Goal: Task Accomplishment & Management: Use online tool/utility

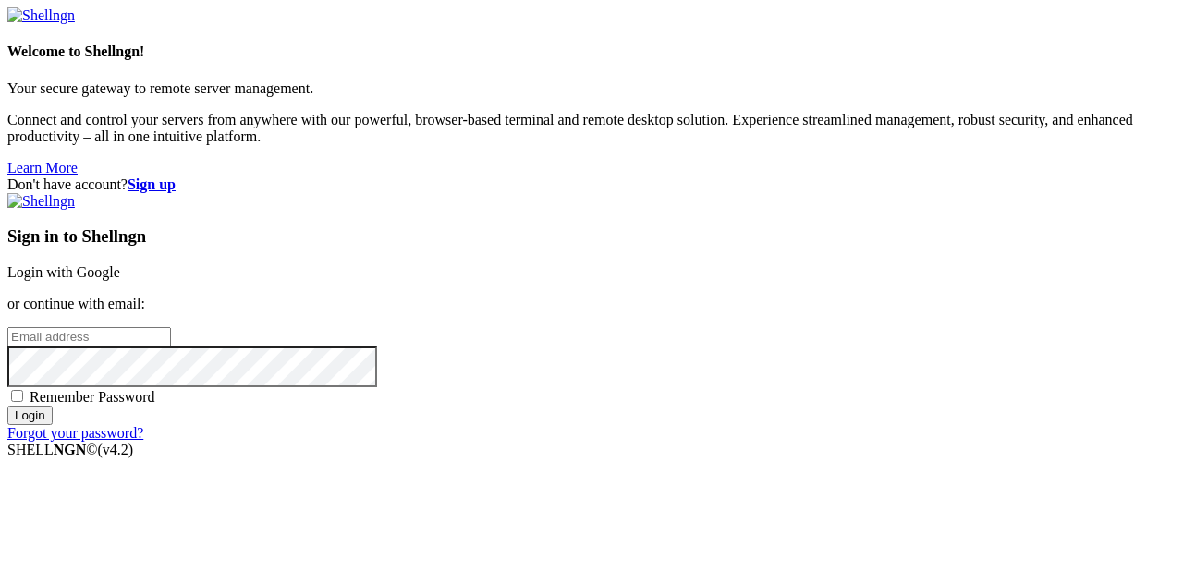
click at [53, 425] on input "Login" at bounding box center [29, 415] width 45 height 19
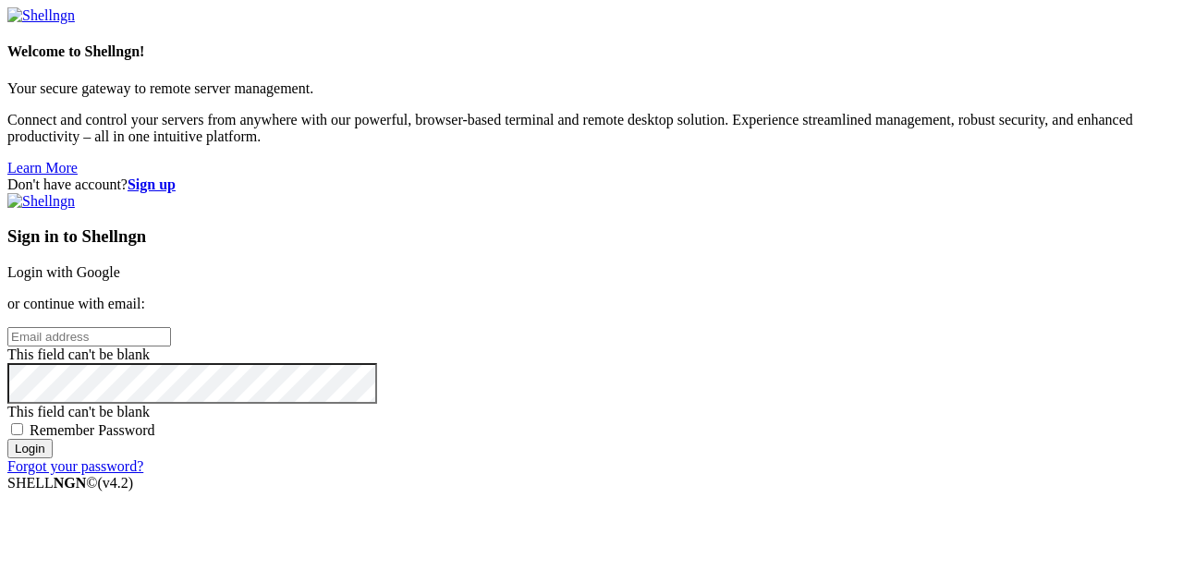
click at [120, 264] on link "Login with Google" at bounding box center [63, 272] width 113 height 16
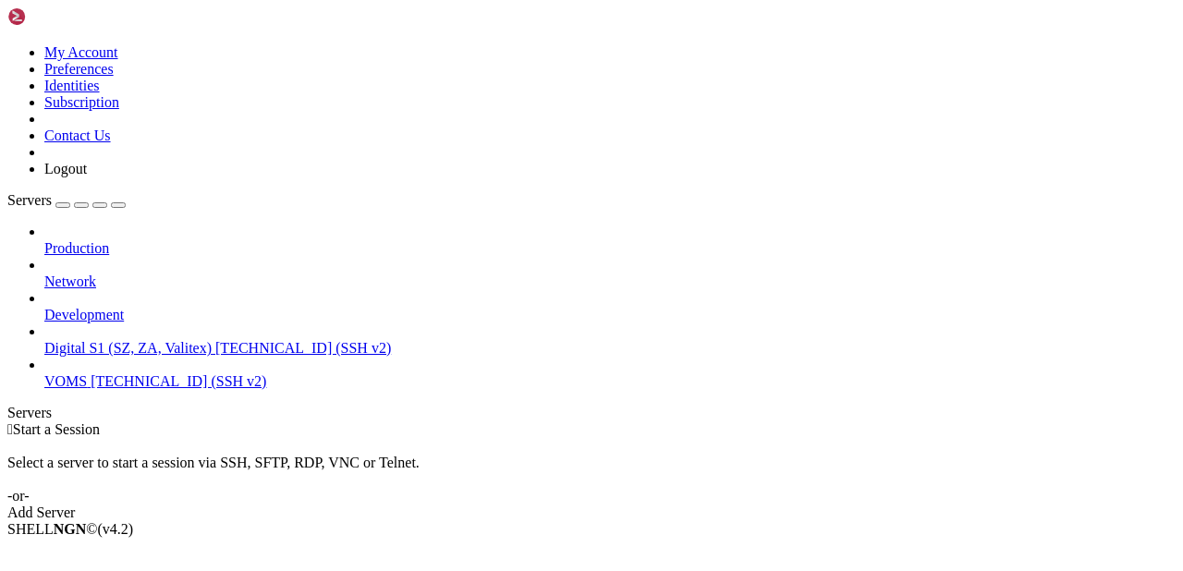
click at [142, 340] on link "Digital S1 (SZ, ZA, Valitex) [TECHNICAL_ID] (SSH v2)" at bounding box center [609, 348] width 1131 height 17
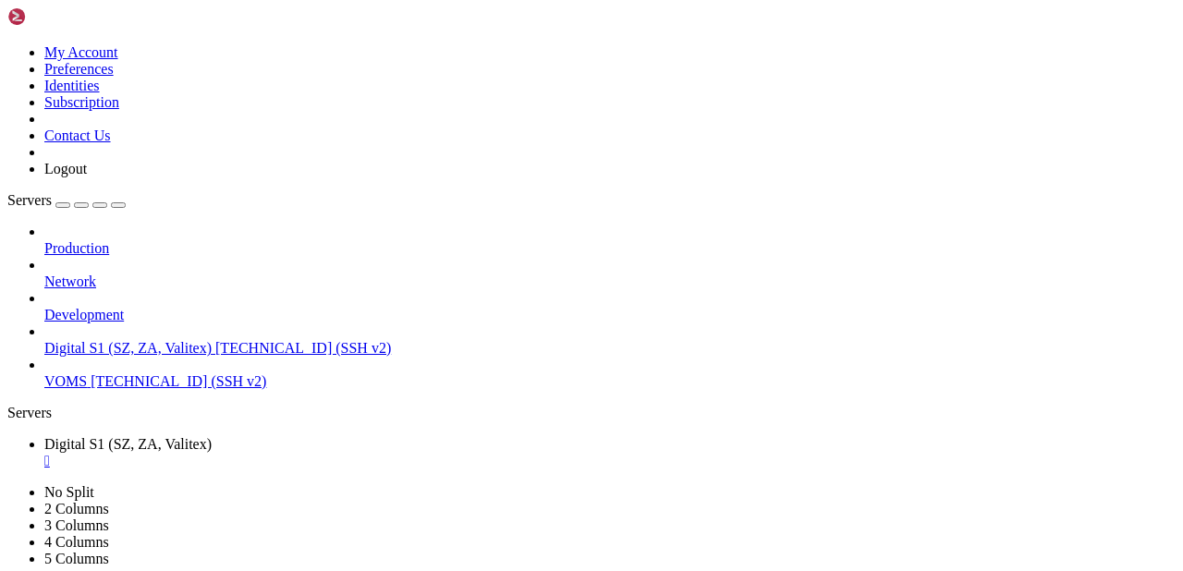
scroll to position [94, 0]
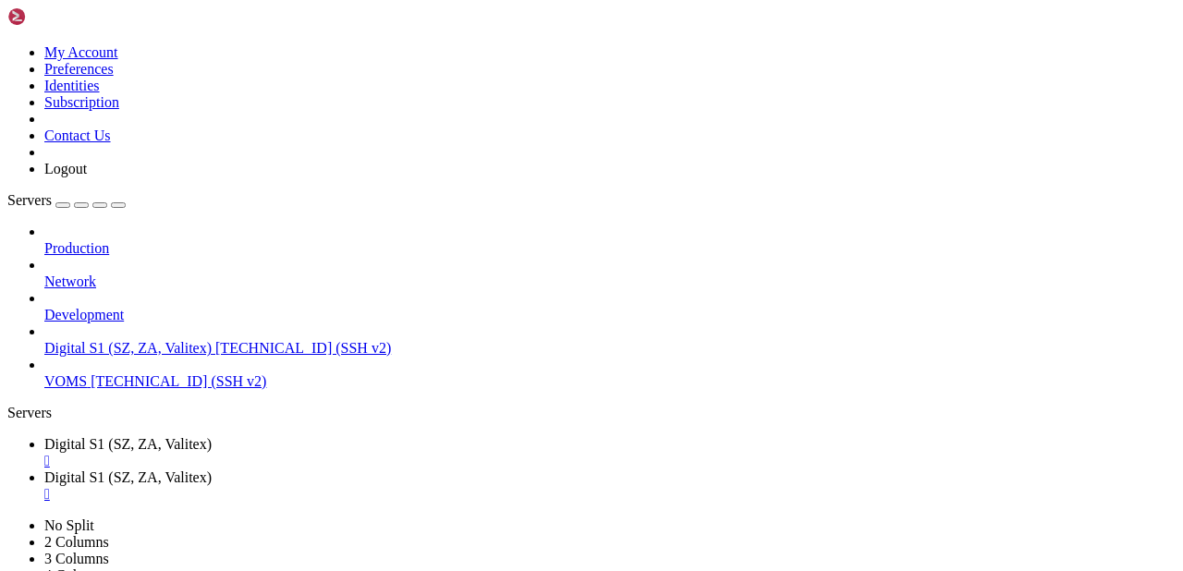
click at [212, 436] on span "Digital S1 (SZ, ZA, Valitex)" at bounding box center [127, 444] width 167 height 16
click at [212, 470] on span "Digital S1 (SZ, ZA, Valitex)" at bounding box center [127, 478] width 167 height 16
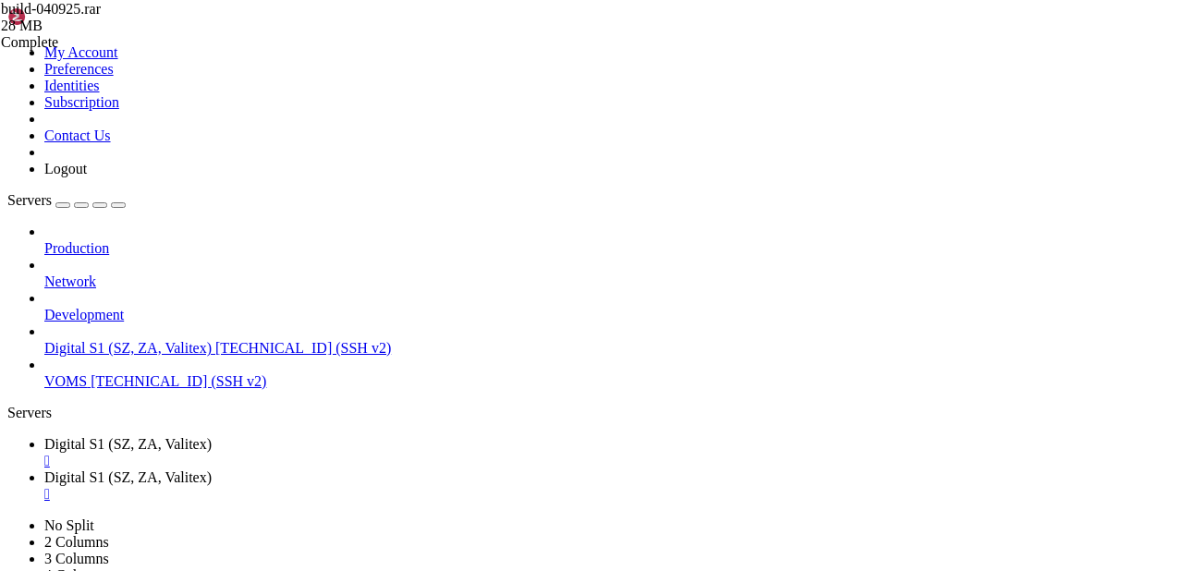
type input "/var/www/digitalinvoicing"
click at [212, 436] on span "Digital S1 (SZ, ZA, Valitex)" at bounding box center [127, 444] width 167 height 16
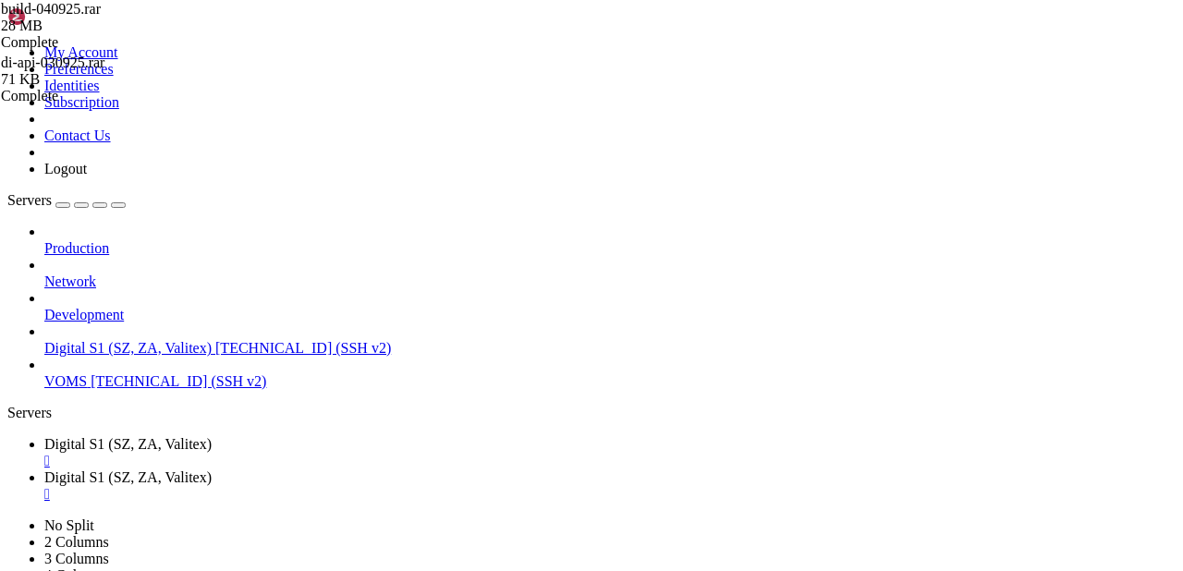
scroll to position [33769, 0]
click at [212, 436] on span "Digital S1 (SZ, ZA, Valitex)" at bounding box center [127, 444] width 167 height 16
click at [490, 470] on link "Digital S1 (SZ, ZA, Valitex) " at bounding box center [609, 486] width 1131 height 33
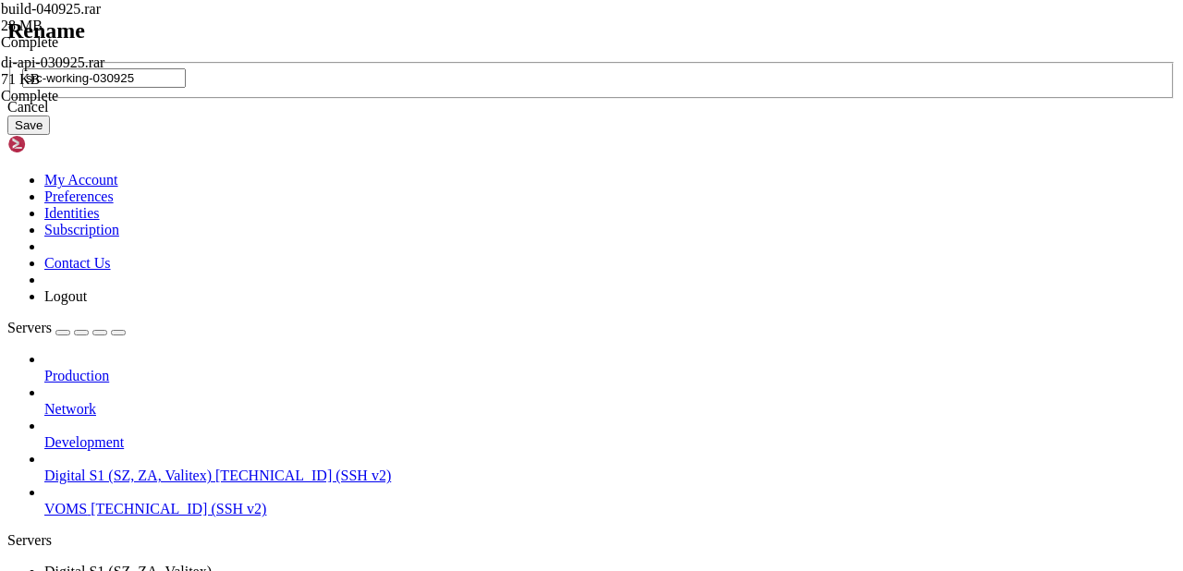
type input "src-working-030925"
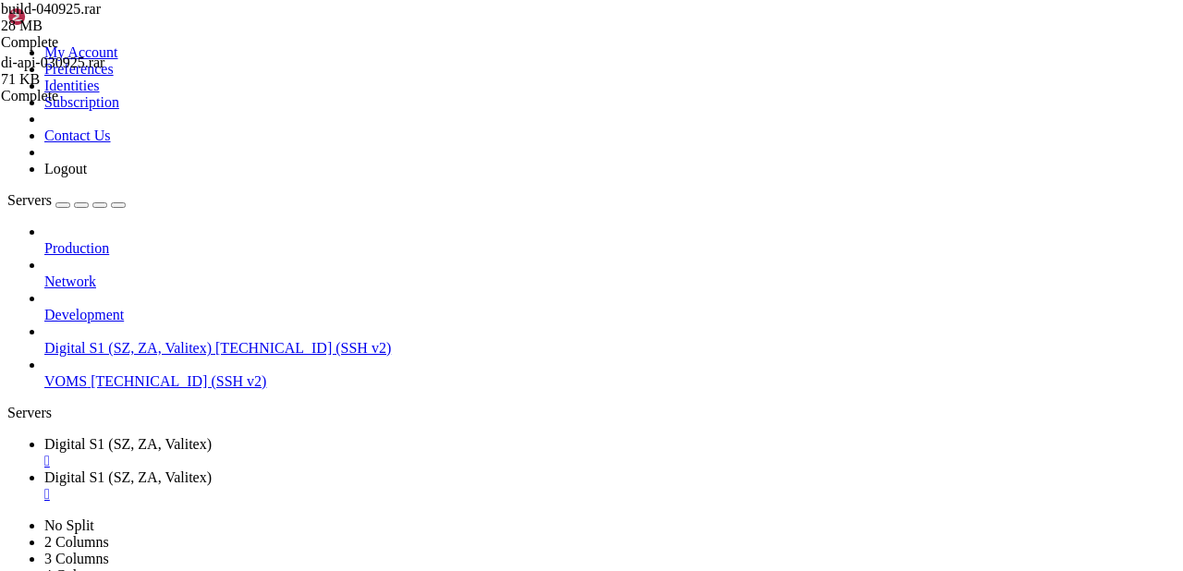
click at [336, 436] on link "Digital S1 (SZ, ZA, Valitex) " at bounding box center [609, 452] width 1131 height 33
click at [436, 470] on link "Digital S1 (SZ, ZA, Valitex) " at bounding box center [609, 486] width 1131 height 33
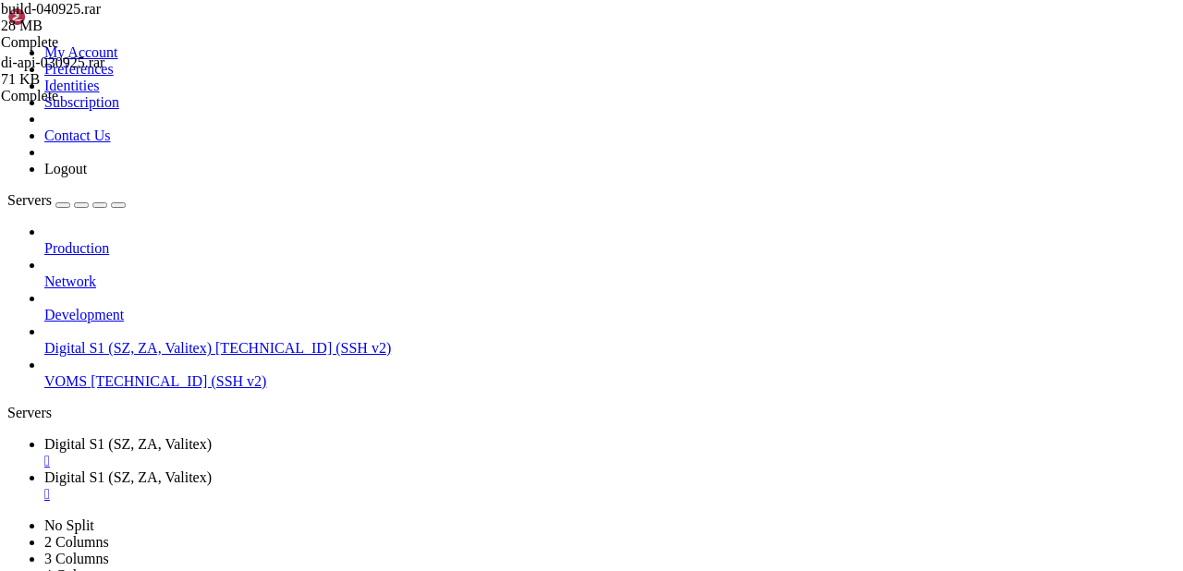
type input "/var/www/digitalinvoicing/src-working-030925/database"
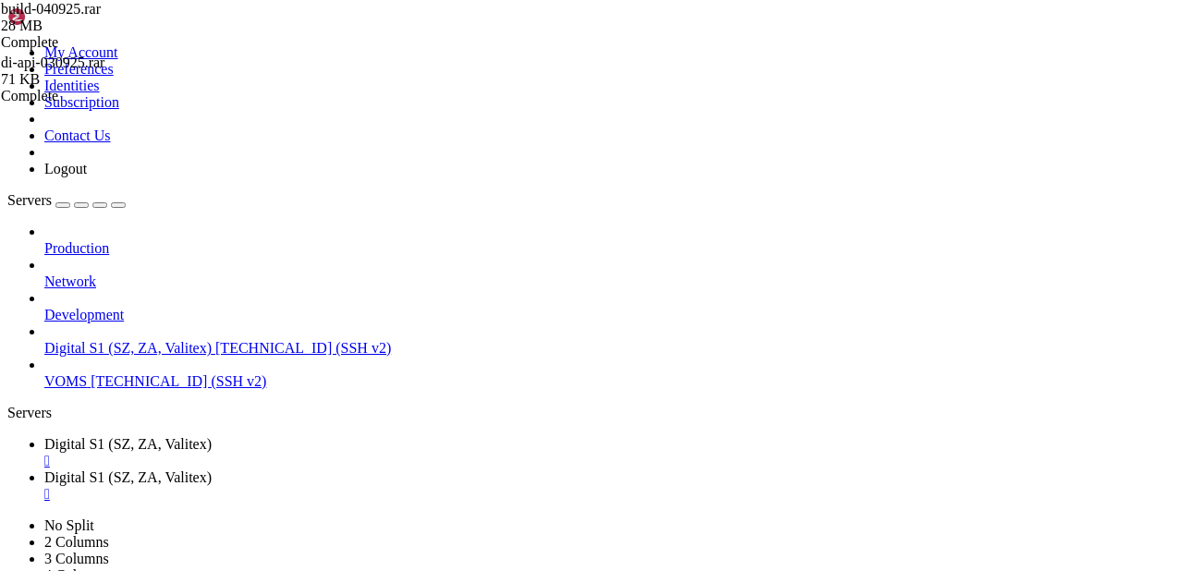
type textarea "};"
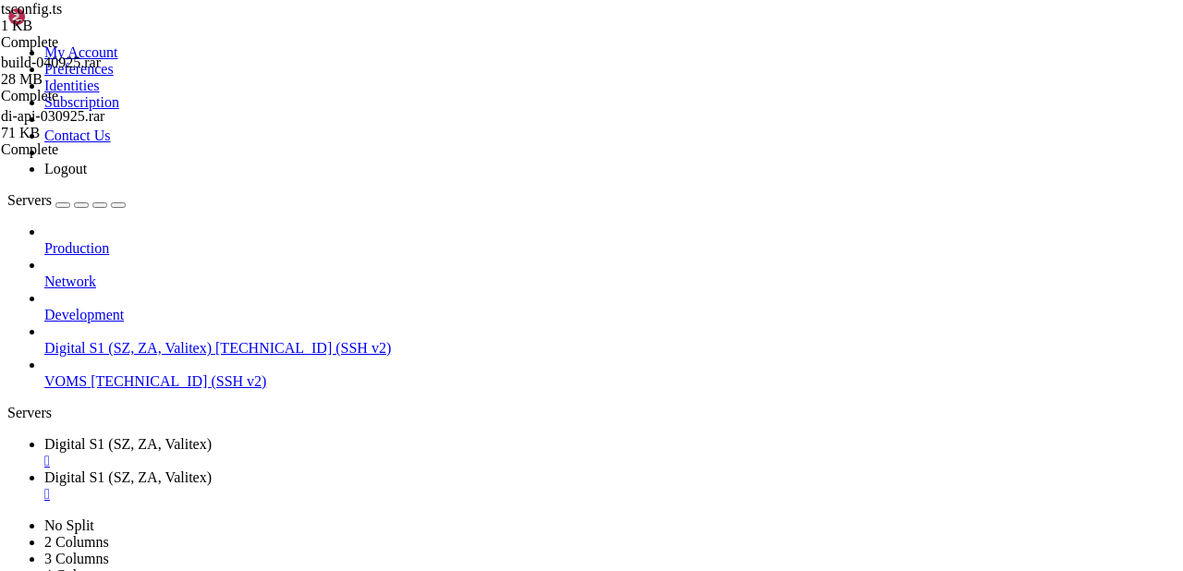
type textarea "// requestTimeout: 300000"
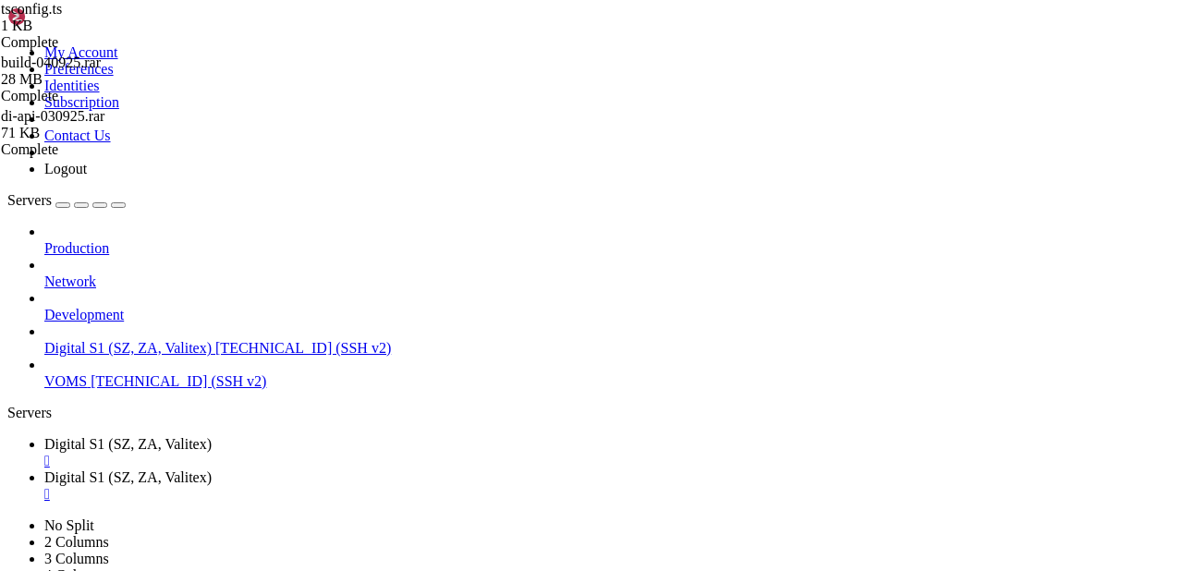
scroll to position [375, 0]
type input "/var/www/digitalinvoicing/src-working-030925/security"
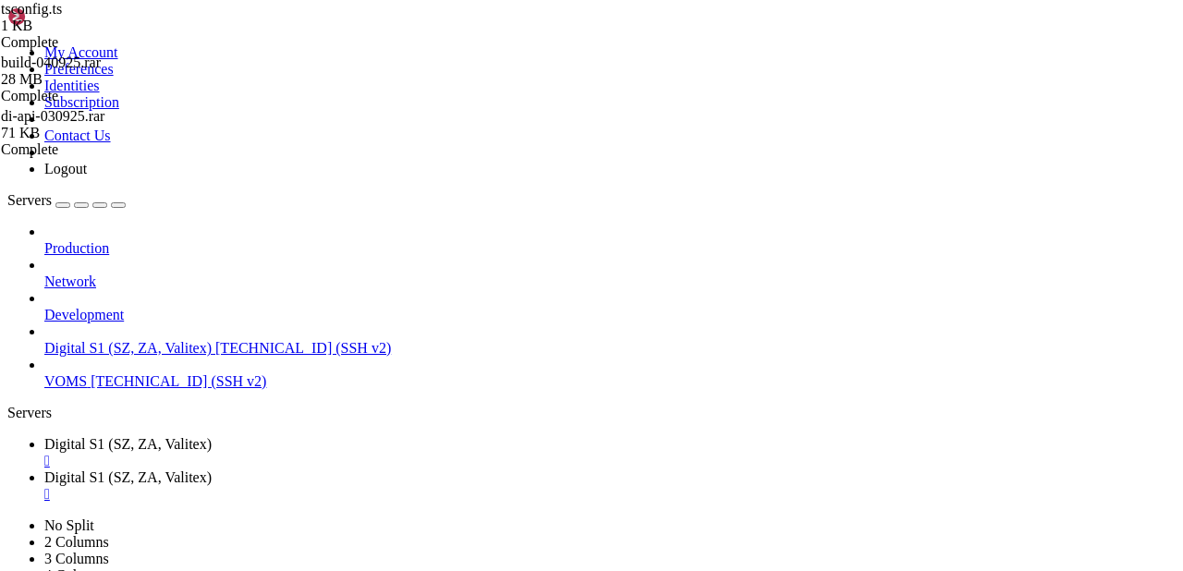
scroll to position [0, 0]
drag, startPoint x: 453, startPoint y: 128, endPoint x: 257, endPoint y: 126, distance: 196.0
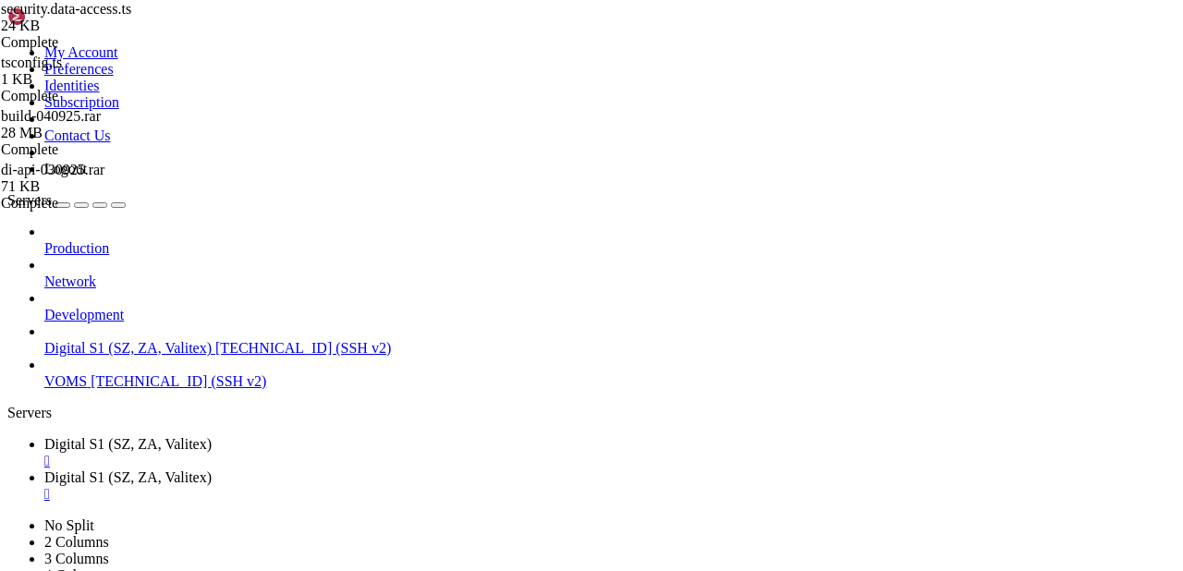
type textarea "import bcrypt from 'bcryptjs';"
drag, startPoint x: 421, startPoint y: 67, endPoint x: 1182, endPoint y: 196, distance: 772.5
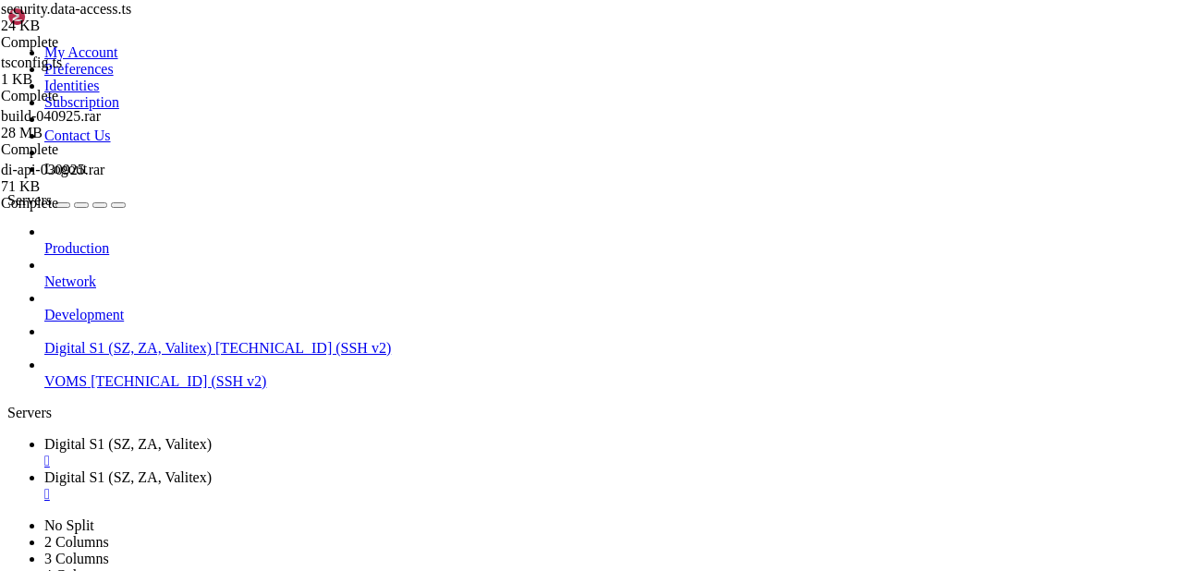
drag, startPoint x: 461, startPoint y: 63, endPoint x: 935, endPoint y: 68, distance: 474.2
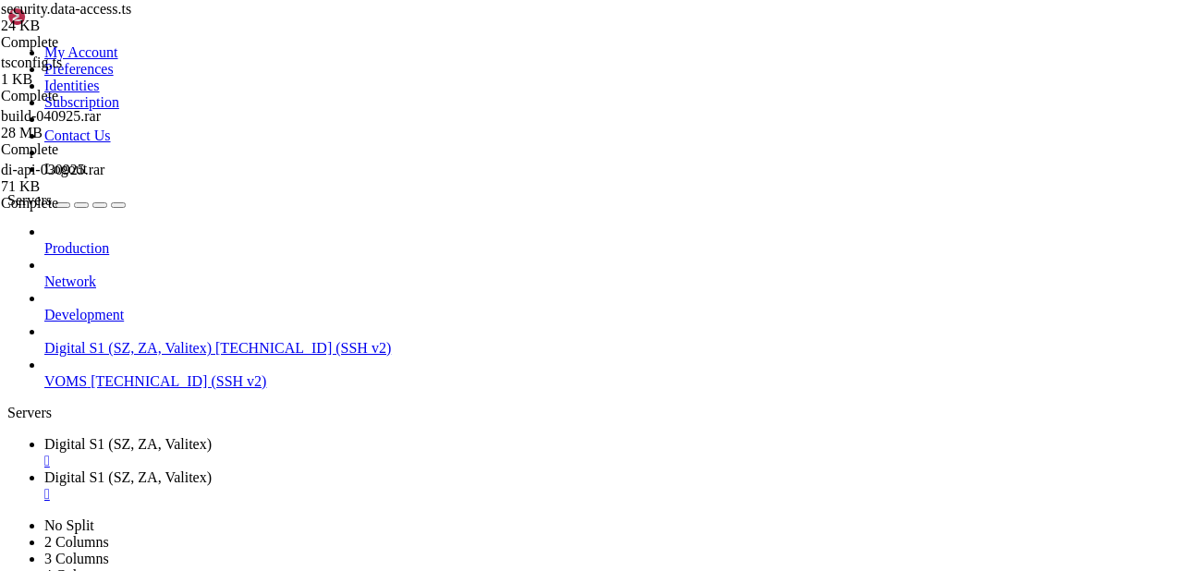
type input "/var/www/digitalinvoicing/src/security"
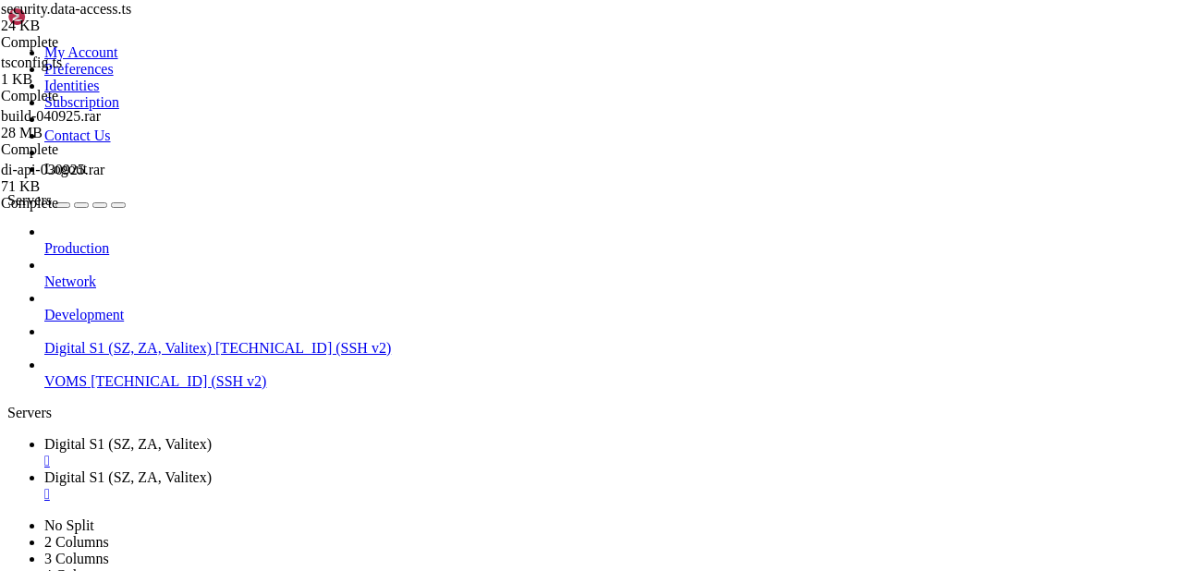
type textarea "import bcrypt from 'bcryptjs';"
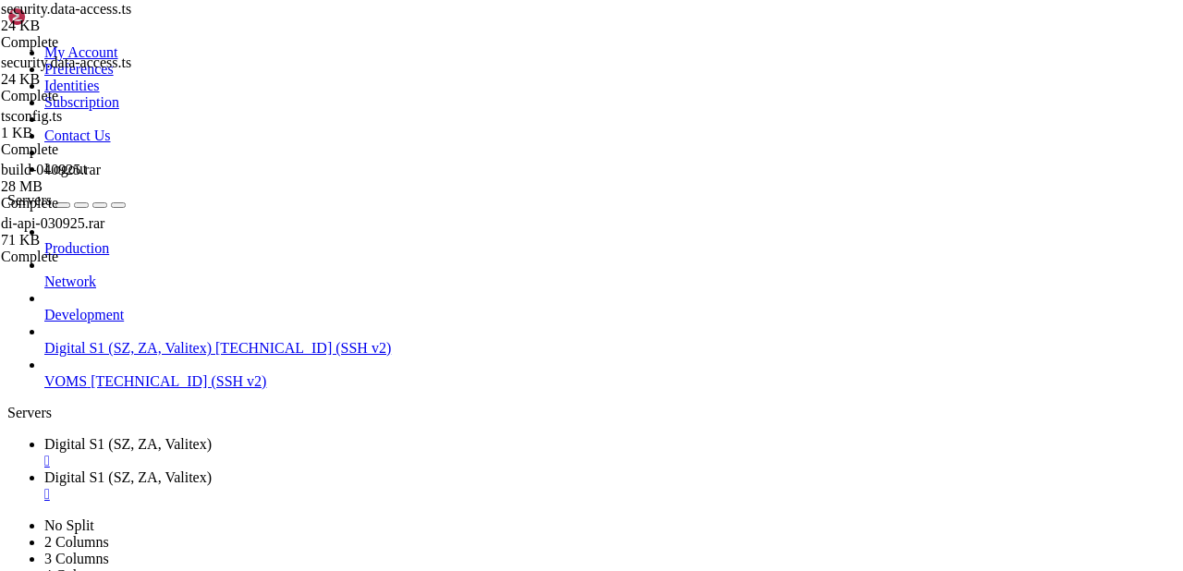
click at [560, 486] on div "" at bounding box center [609, 494] width 1131 height 17
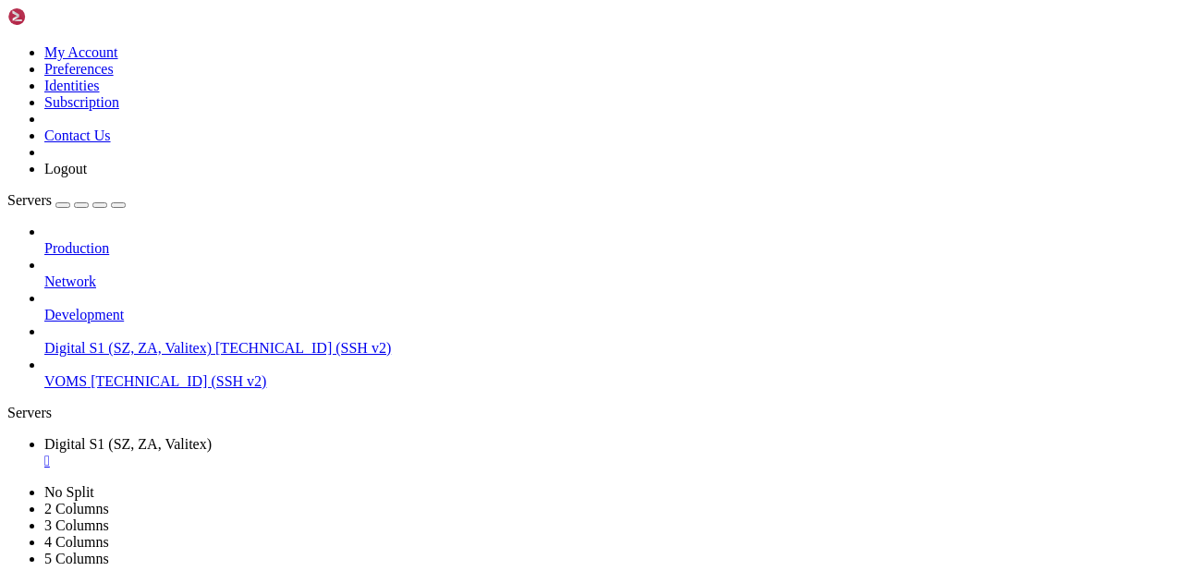
scroll to position [49972, 0]
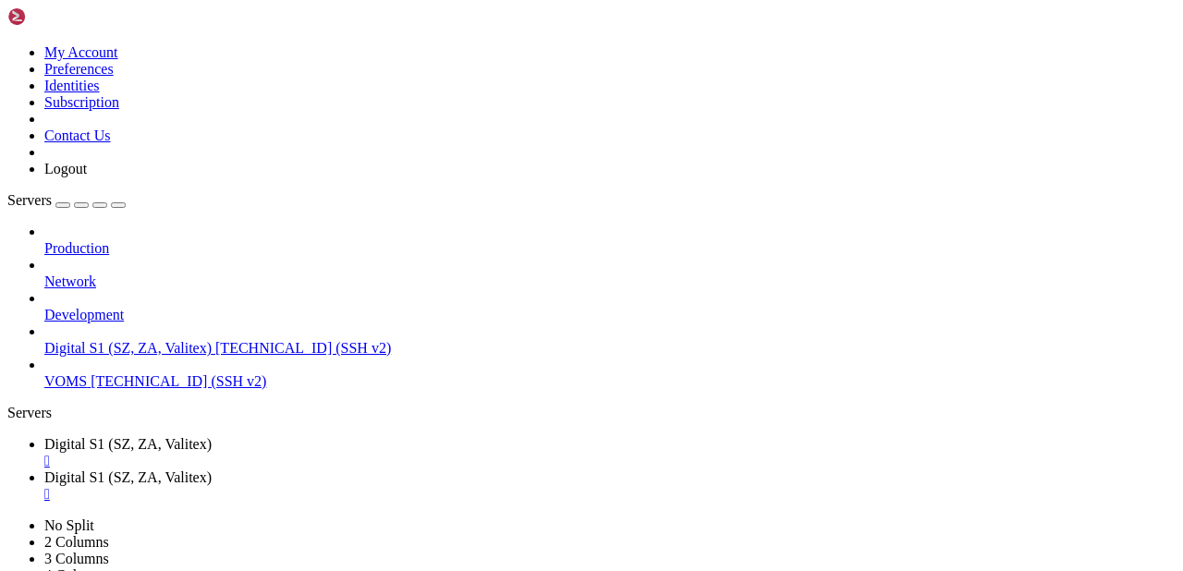
type input "/var/www/digitalinvoicing/src/database"
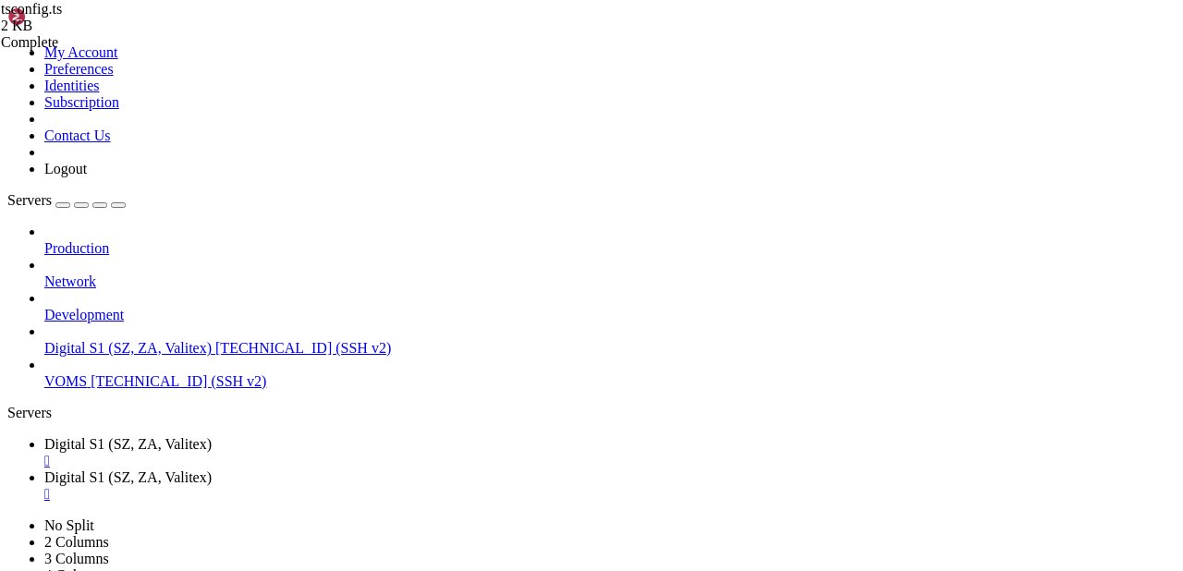
type textarea "};"
paste textarea
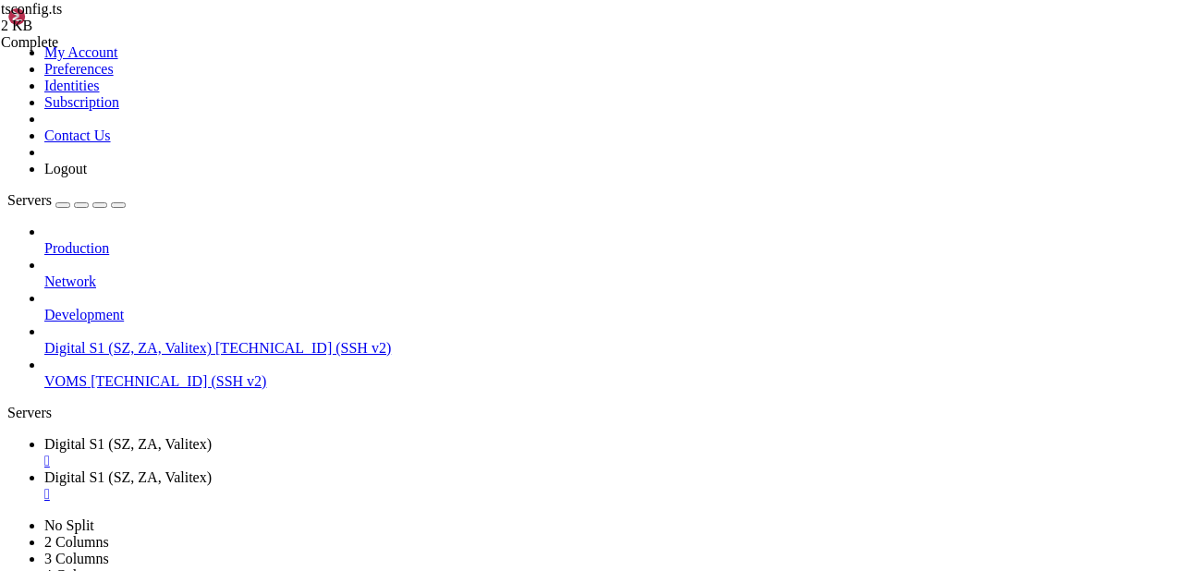
type input "/var/www/digitalinvoicing/src"
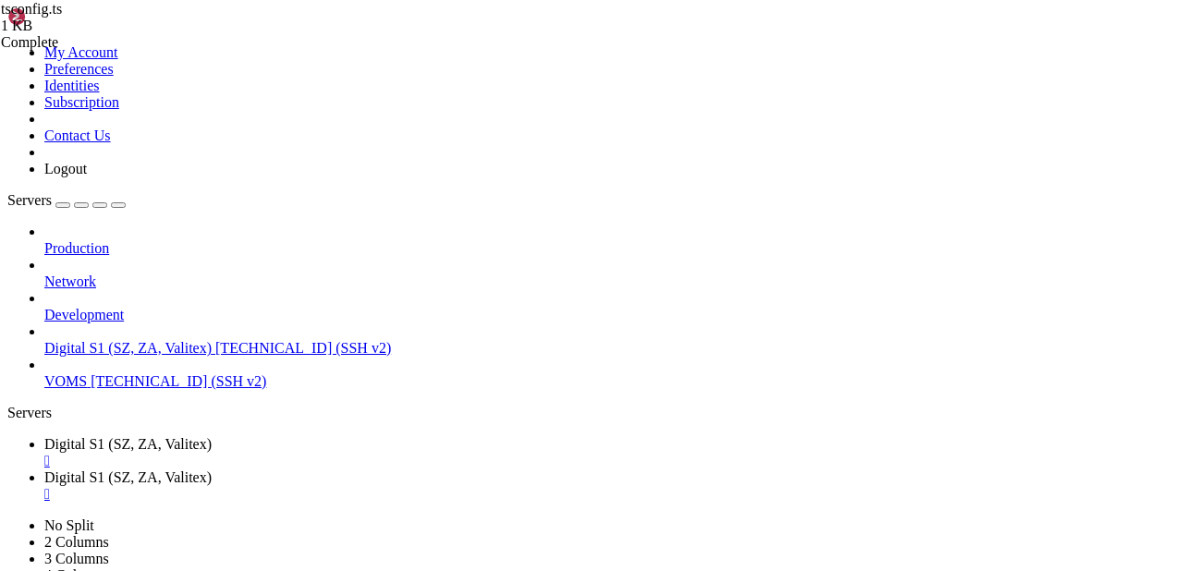
click at [325, 436] on link "Digital S1 (SZ, ZA, Valitex) " at bounding box center [609, 452] width 1131 height 33
drag, startPoint x: 956, startPoint y: 1249, endPoint x: 1187, endPoint y: 1345, distance: 250.3
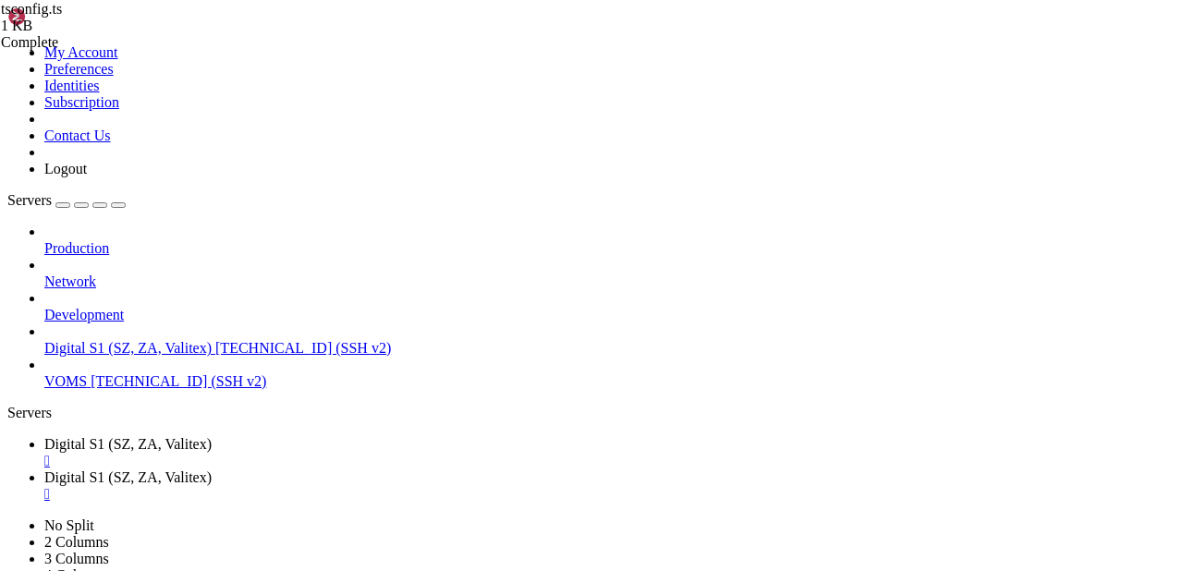
scroll to position [111431, 0]
